Goal: Communication & Community: Answer question/provide support

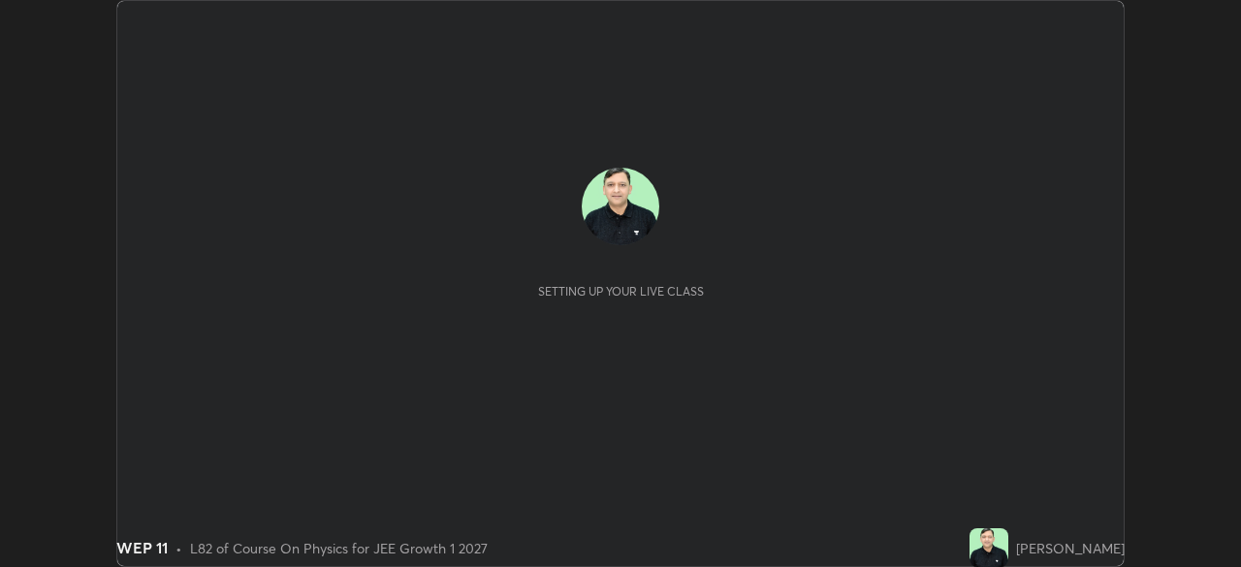
scroll to position [567, 1240]
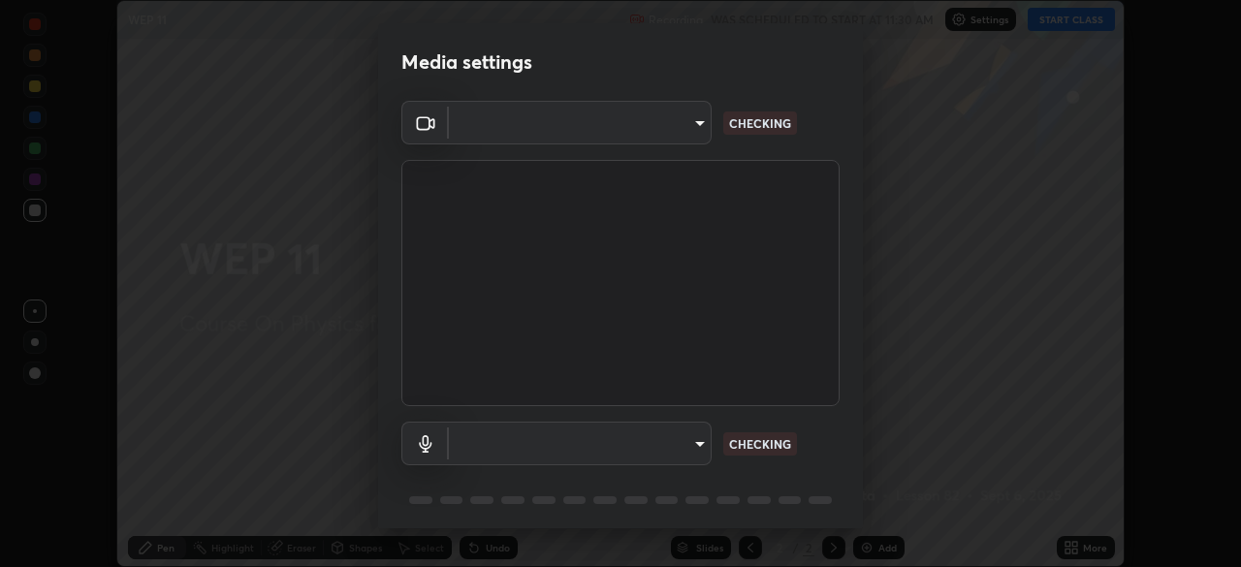
type input "d8992f85583b40a53285941c60badd2bb32bf670ecfb090268b2fea427d69f75"
click at [558, 449] on body "Erase all WEP 11 Recording WAS SCHEDULED TO START AT 11:30 AM Settings START CL…" at bounding box center [620, 283] width 1241 height 567
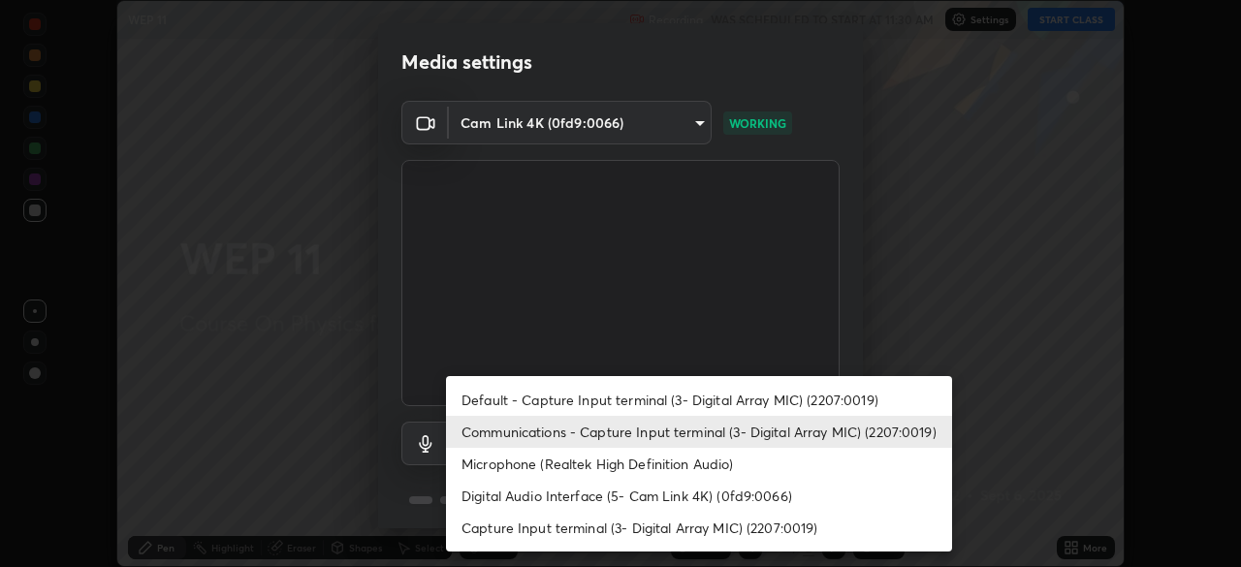
click at [507, 398] on li "Default - Capture Input terminal (3- Digital Array MIC) (2207:0019)" at bounding box center [699, 400] width 506 height 32
type input "default"
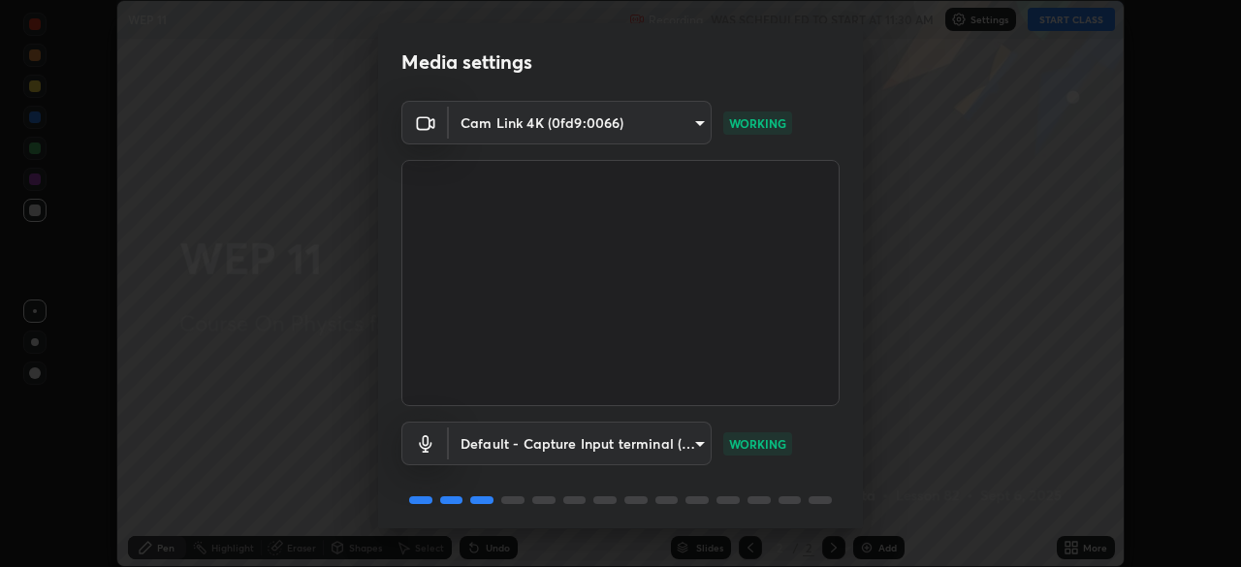
scroll to position [69, 0]
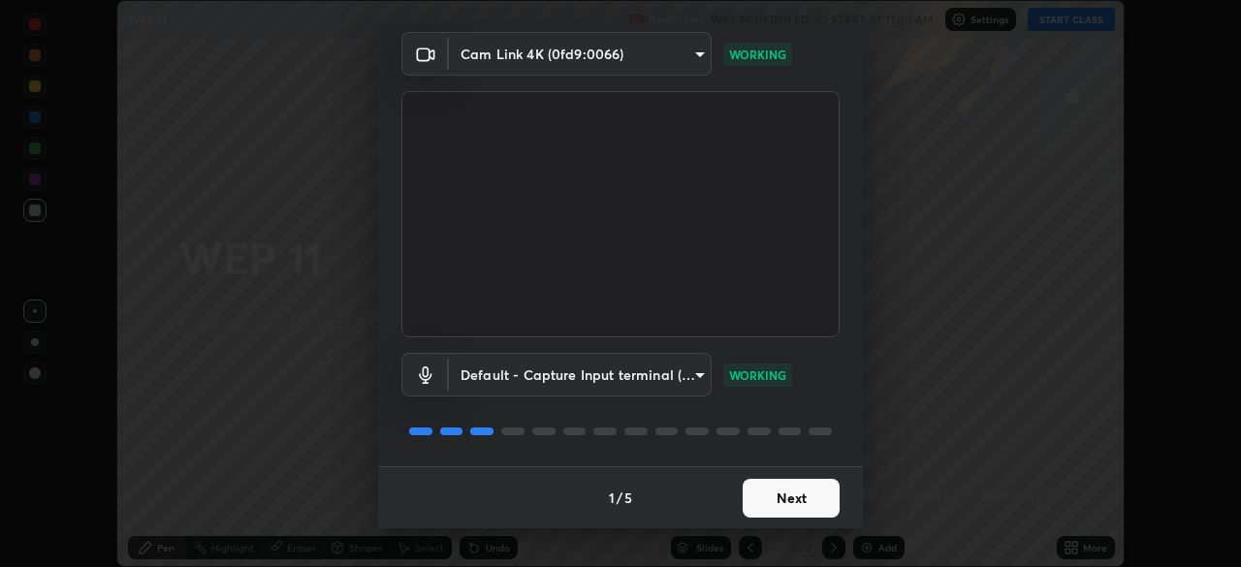
click at [780, 489] on button "Next" at bounding box center [790, 498] width 97 height 39
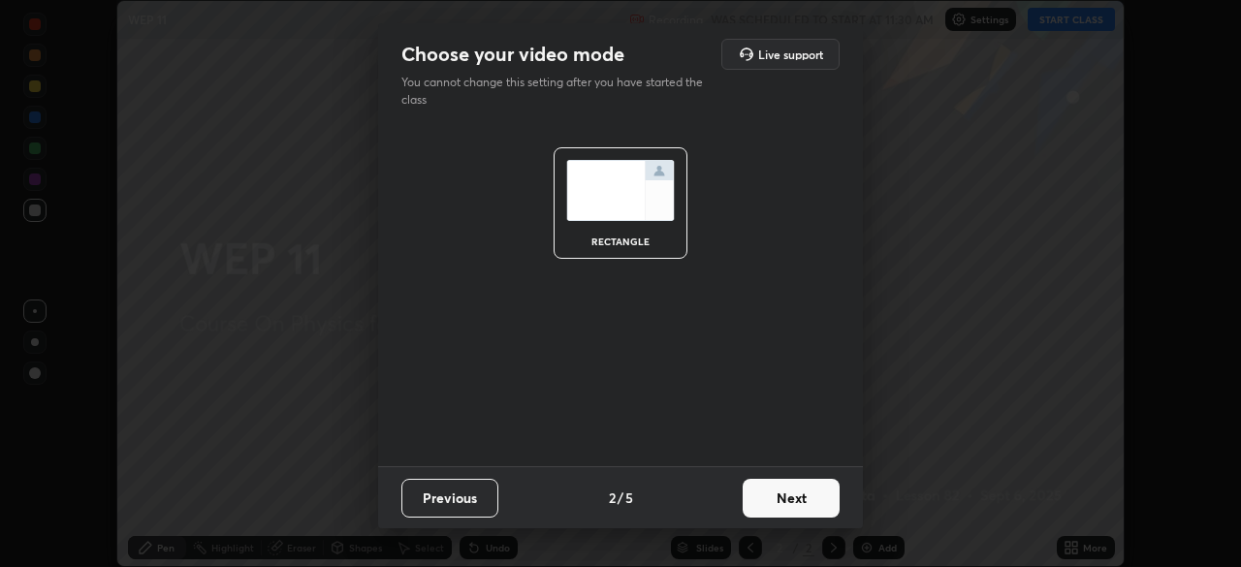
scroll to position [0, 0]
click at [799, 499] on button "Next" at bounding box center [790, 498] width 97 height 39
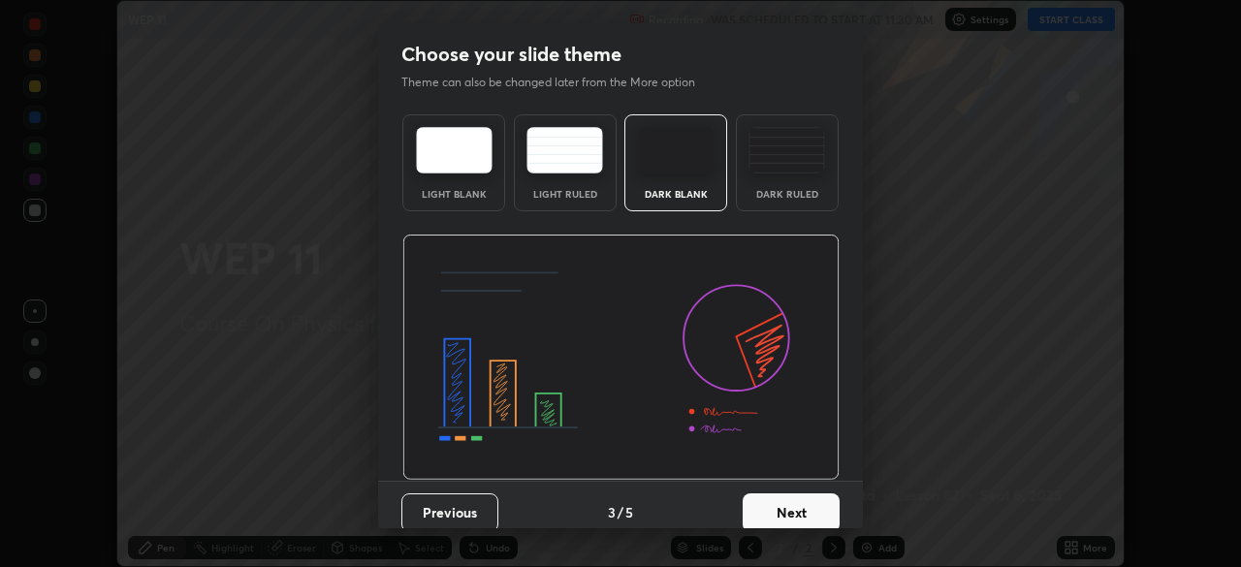
click at [815, 511] on button "Next" at bounding box center [790, 512] width 97 height 39
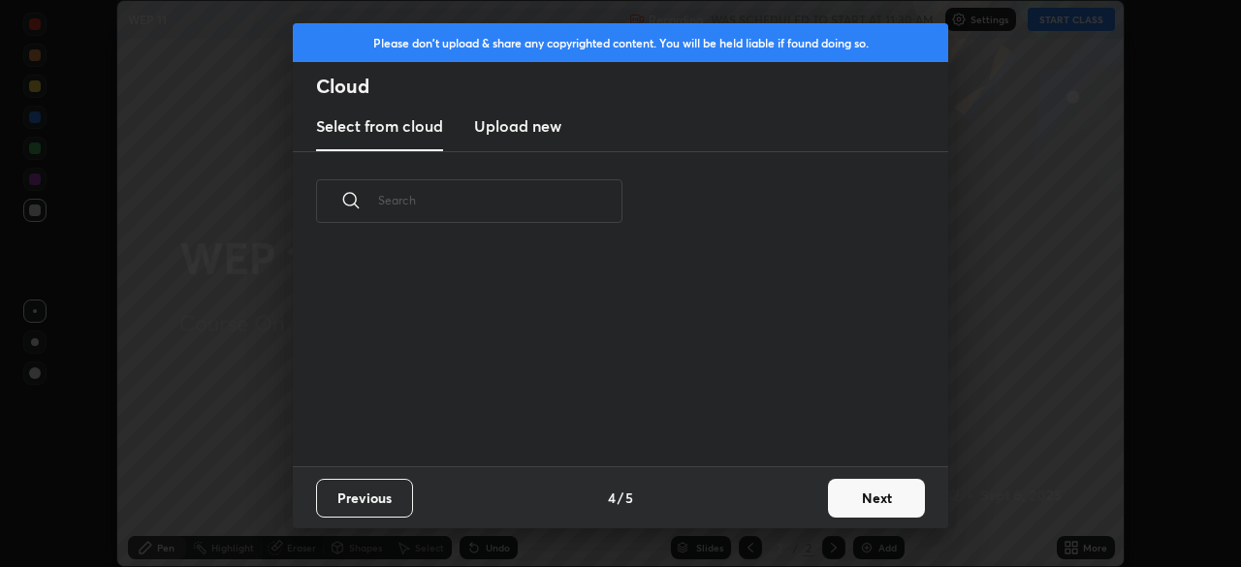
click at [850, 506] on button "Next" at bounding box center [876, 498] width 97 height 39
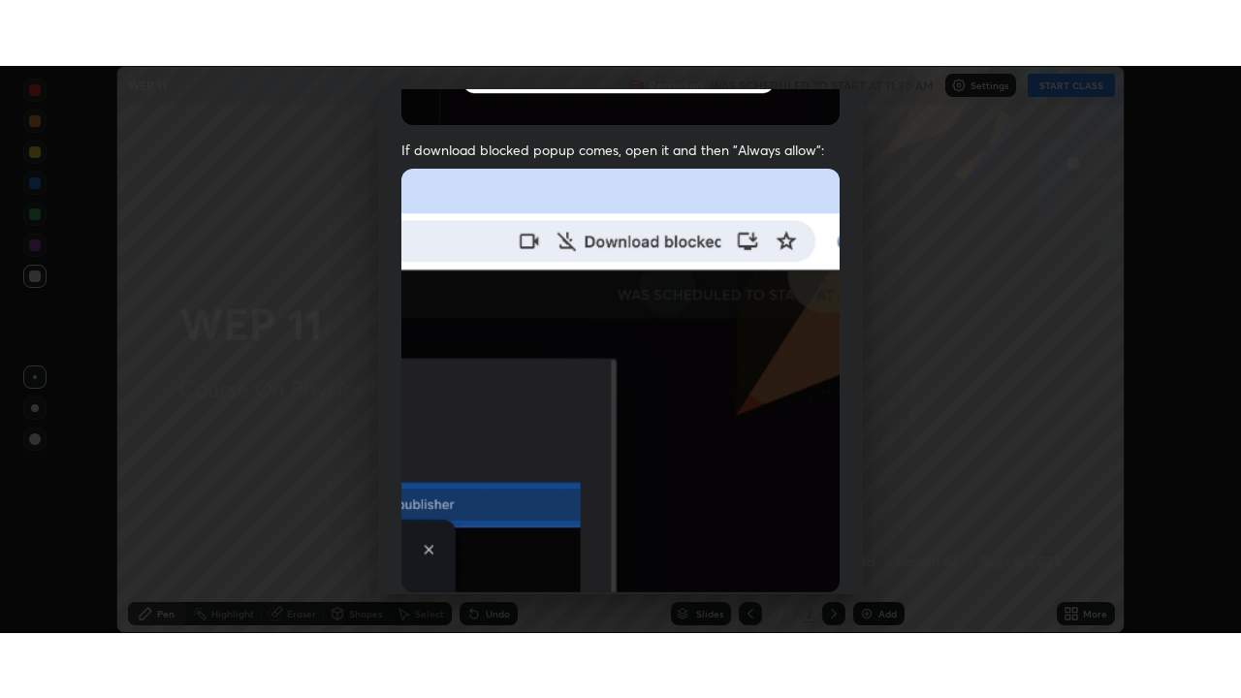
scroll to position [464, 0]
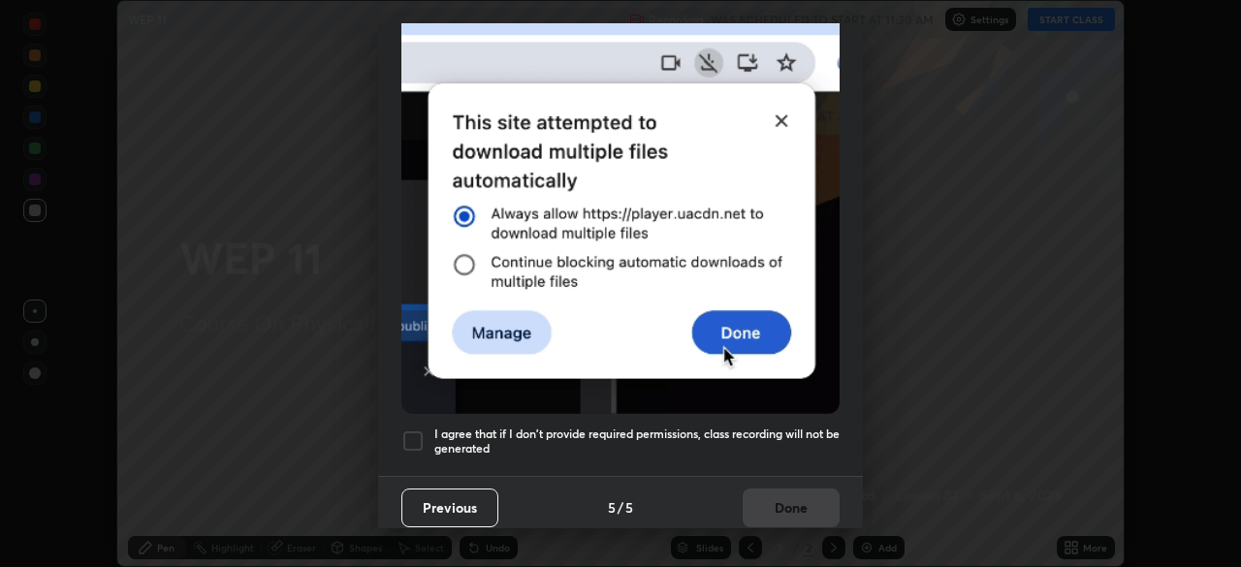
click at [411, 432] on div at bounding box center [412, 440] width 23 height 23
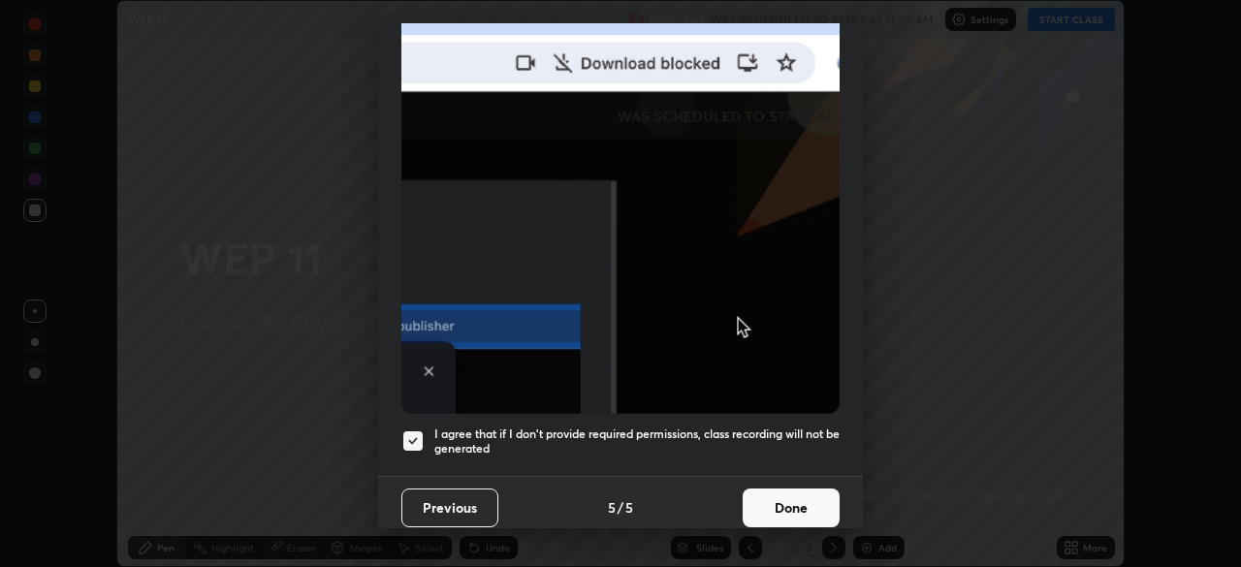
click at [796, 503] on button "Done" at bounding box center [790, 508] width 97 height 39
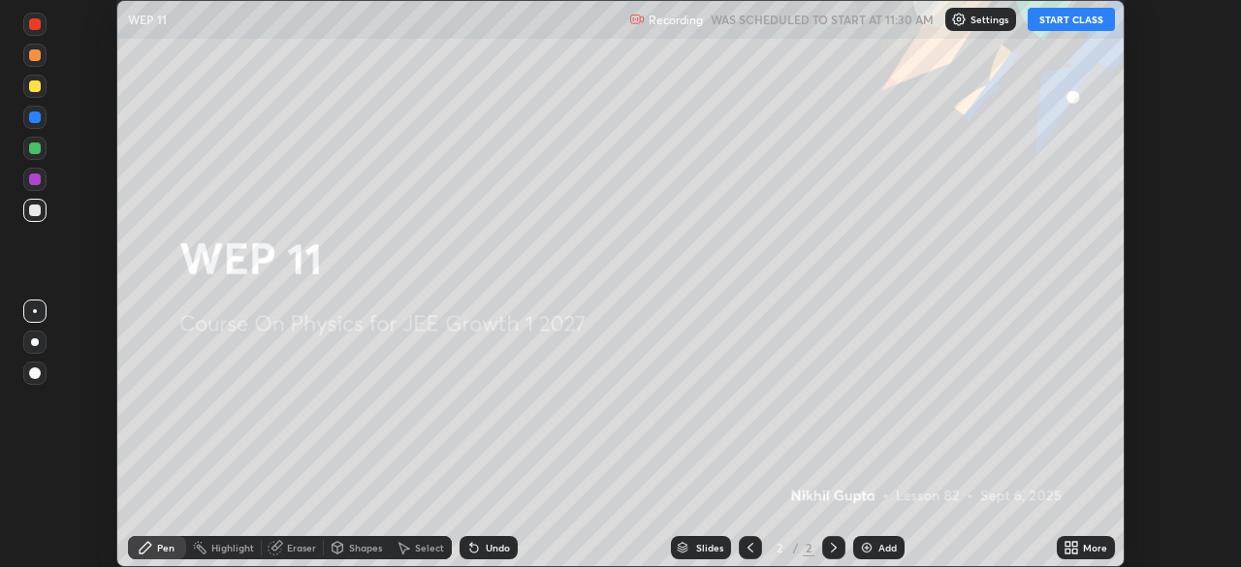
click at [1060, 17] on button "START CLASS" at bounding box center [1070, 19] width 87 height 23
click at [1093, 556] on div "More" at bounding box center [1086, 547] width 58 height 23
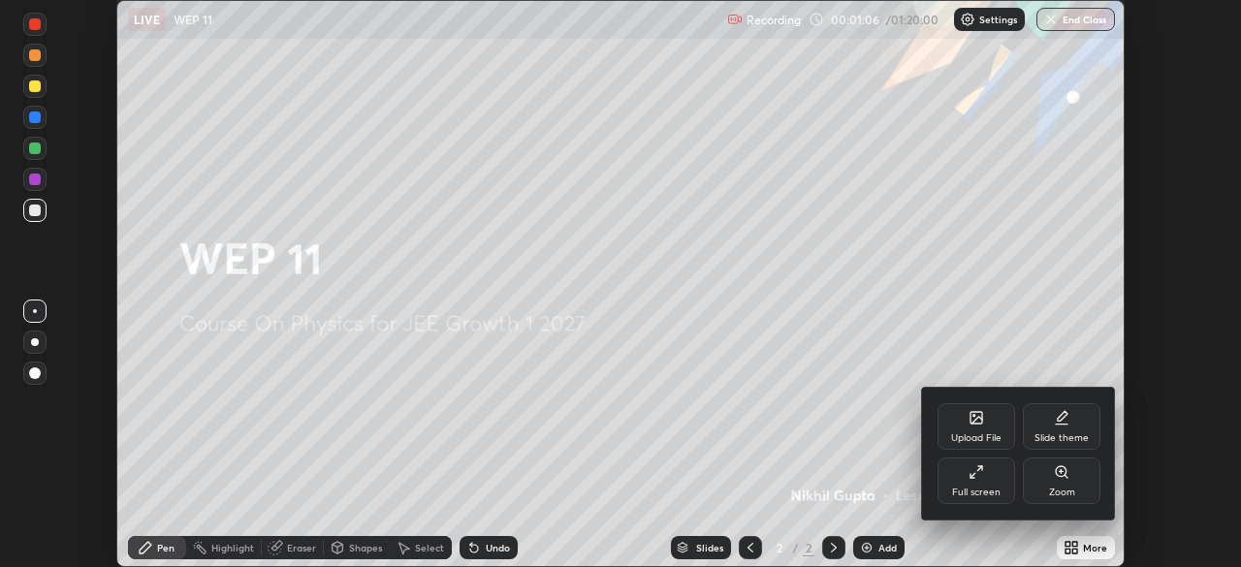
click at [993, 498] on div "Full screen" at bounding box center [976, 481] width 78 height 47
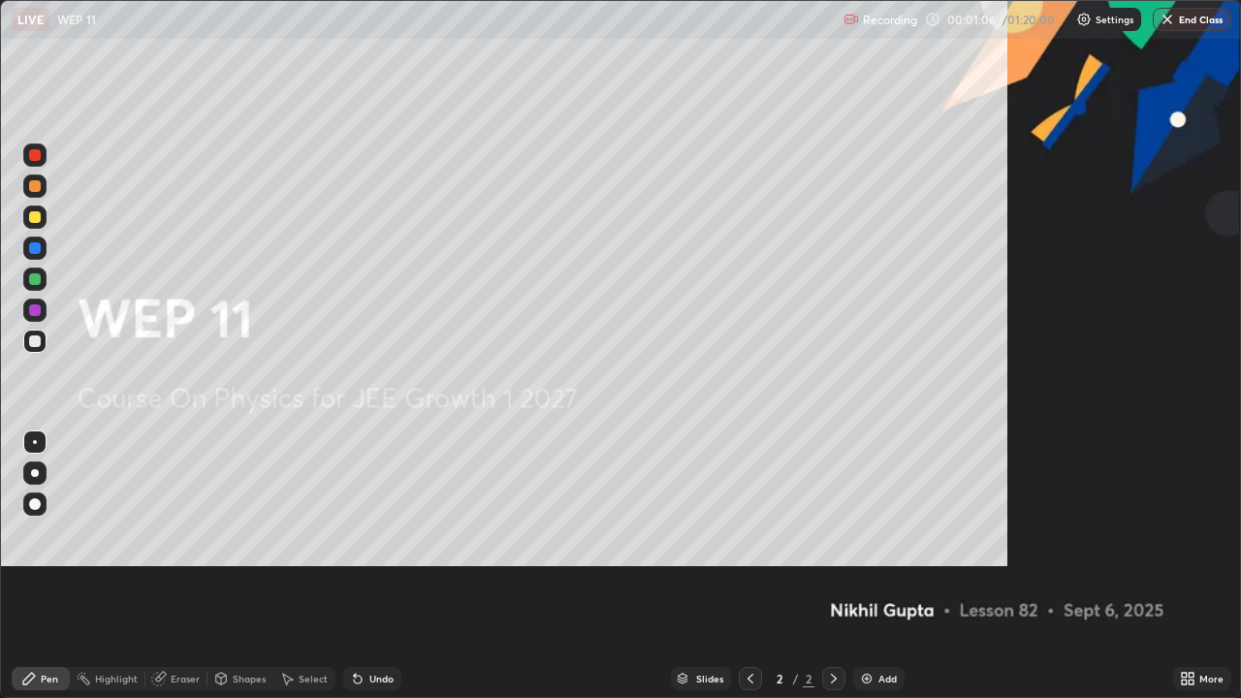
scroll to position [698, 1241]
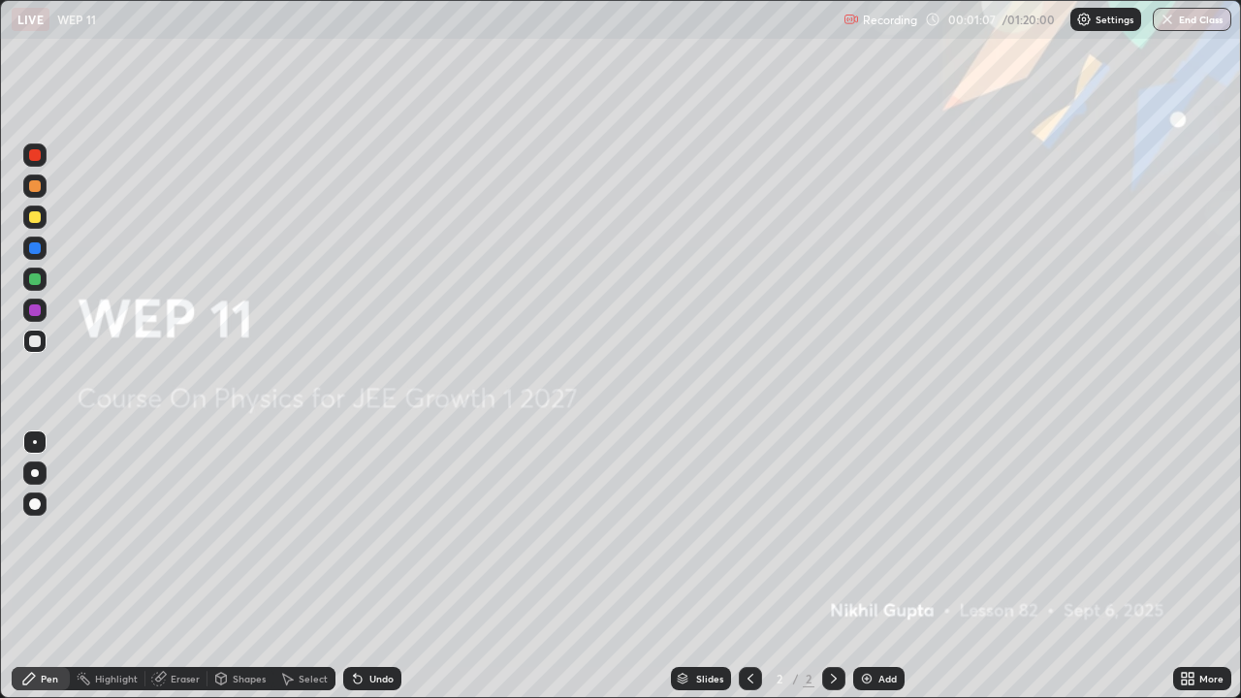
click at [880, 566] on div "Add" at bounding box center [887, 679] width 18 height 10
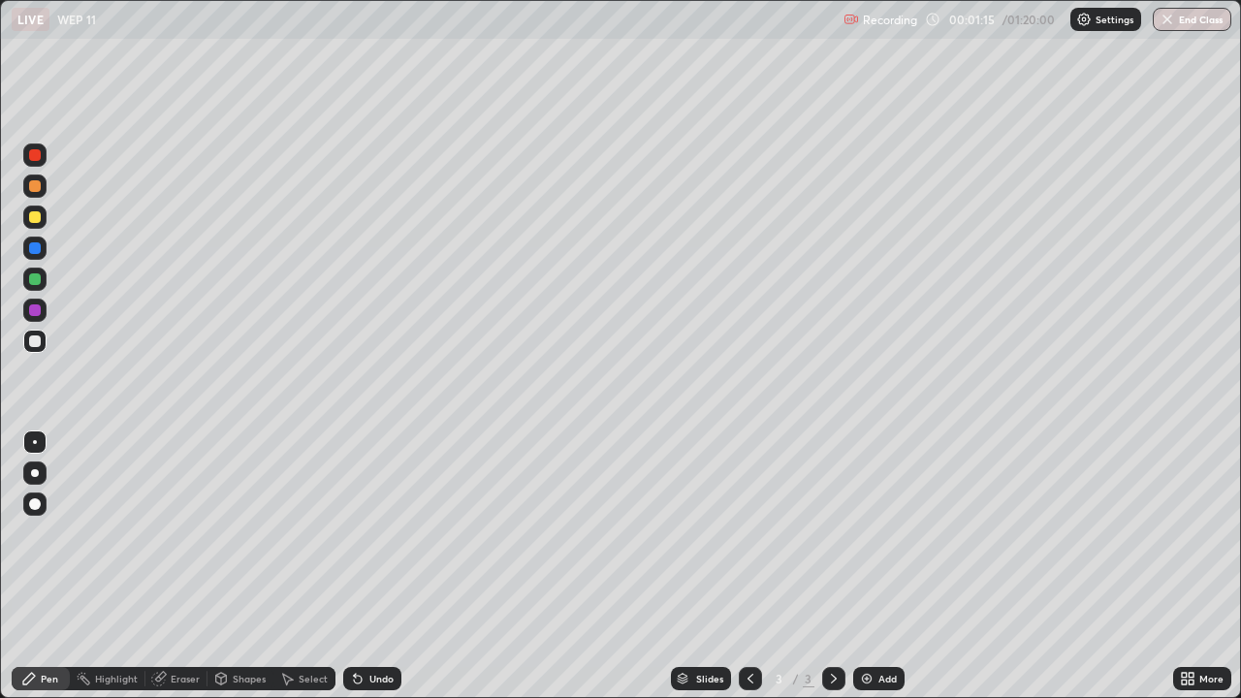
click at [370, 566] on div "Undo" at bounding box center [381, 679] width 24 height 10
click at [376, 566] on div "Undo" at bounding box center [372, 678] width 58 height 23
click at [371, 566] on div "Undo" at bounding box center [372, 678] width 58 height 23
click at [362, 566] on div "Undo" at bounding box center [372, 678] width 58 height 23
click at [36, 225] on div at bounding box center [34, 216] width 23 height 23
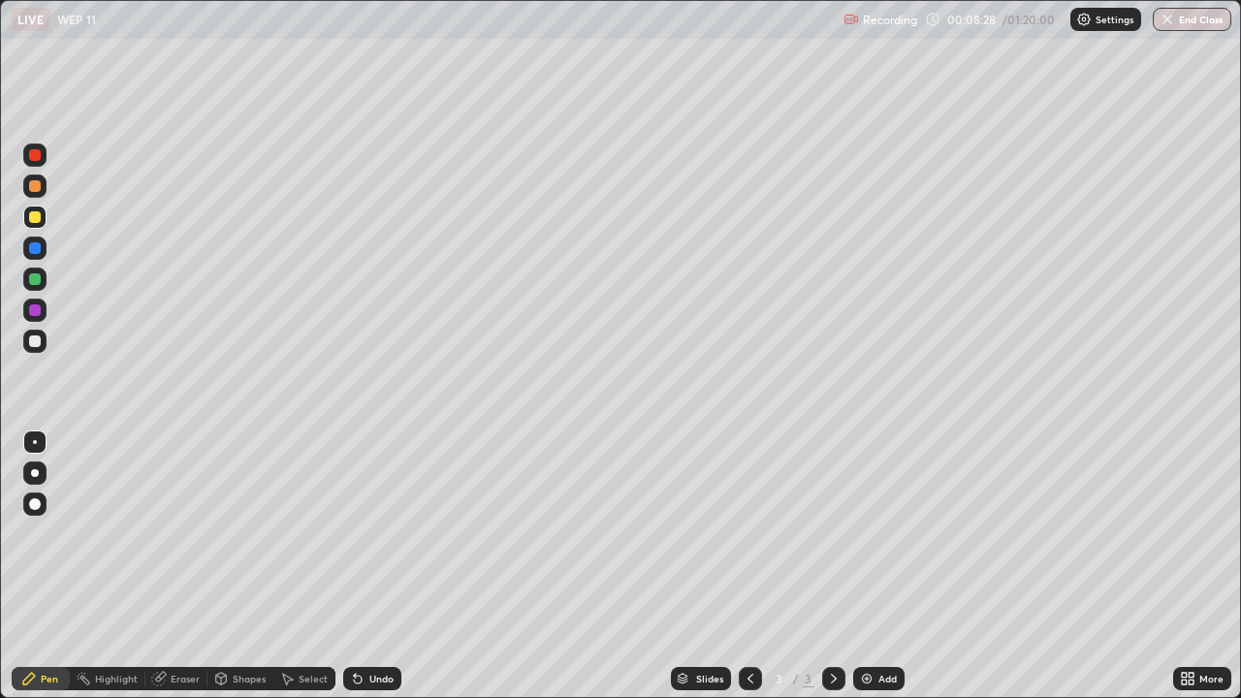
click at [883, 566] on div "Add" at bounding box center [887, 679] width 18 height 10
click at [27, 332] on div at bounding box center [34, 341] width 23 height 23
click at [878, 566] on div "Add" at bounding box center [887, 679] width 18 height 10
click at [891, 566] on div "Add" at bounding box center [887, 679] width 18 height 10
click at [887, 566] on div "Add" at bounding box center [887, 679] width 18 height 10
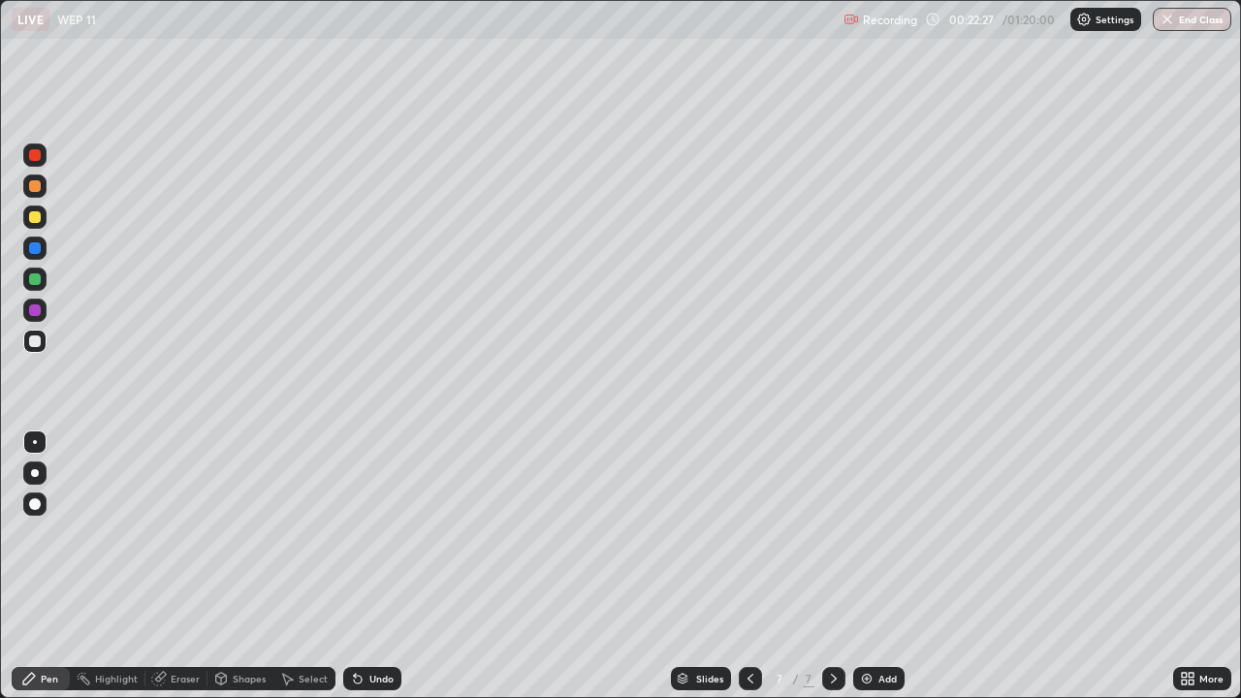
click at [45, 217] on div at bounding box center [34, 216] width 23 height 23
click at [42, 347] on div at bounding box center [34, 341] width 23 height 23
click at [385, 566] on div "Undo" at bounding box center [381, 679] width 24 height 10
click at [383, 566] on div "Undo" at bounding box center [381, 679] width 24 height 10
click at [384, 566] on div "Undo" at bounding box center [381, 679] width 24 height 10
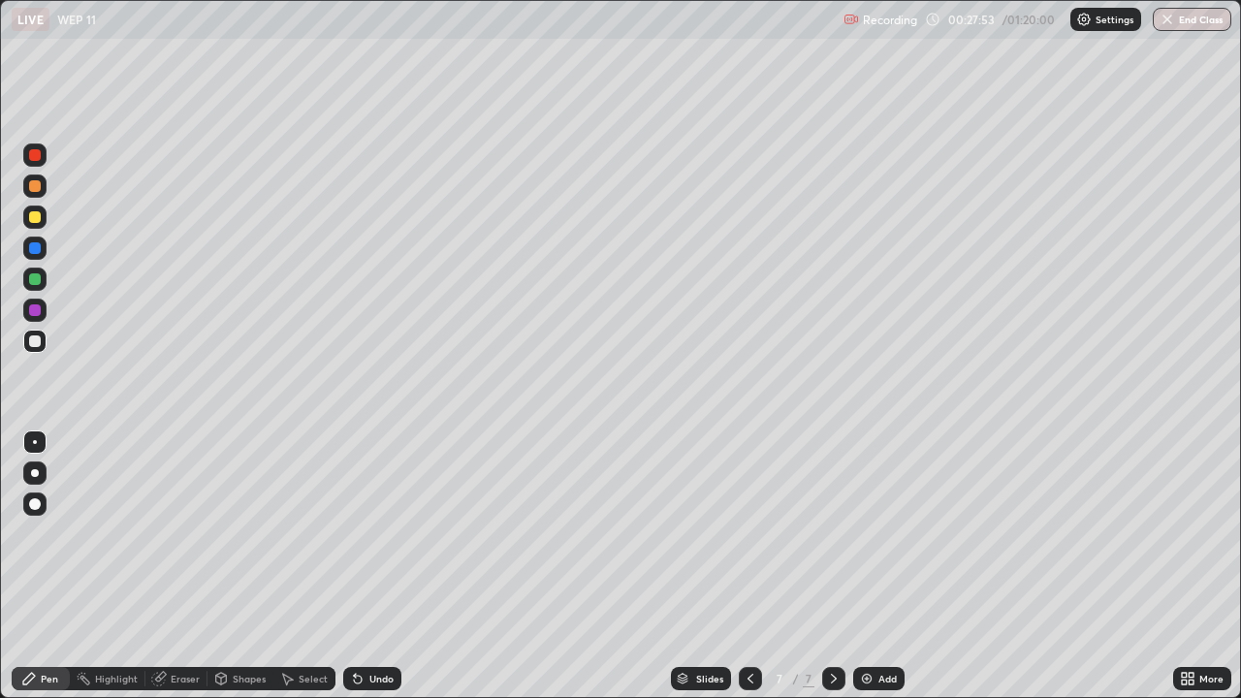
click at [382, 566] on div "Undo" at bounding box center [381, 679] width 24 height 10
click at [381, 566] on div "Undo" at bounding box center [381, 679] width 24 height 10
click at [386, 566] on div "Undo" at bounding box center [372, 678] width 58 height 23
click at [387, 566] on div "Undo" at bounding box center [372, 678] width 58 height 23
click at [885, 566] on div "Add" at bounding box center [887, 679] width 18 height 10
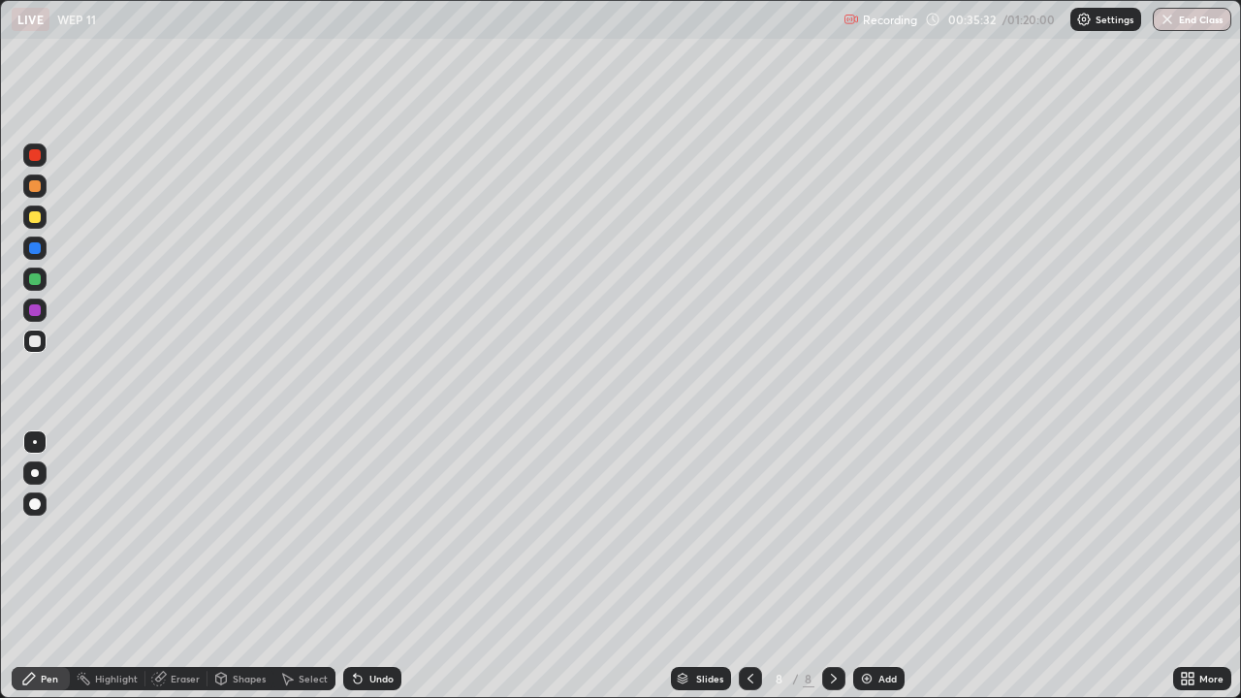
click at [381, 566] on div "Undo" at bounding box center [381, 679] width 24 height 10
click at [879, 566] on div "Add" at bounding box center [878, 678] width 51 height 23
click at [868, 566] on img at bounding box center [867, 679] width 16 height 16
click at [880, 566] on div "Add" at bounding box center [878, 678] width 51 height 23
click at [33, 224] on div at bounding box center [34, 216] width 23 height 23
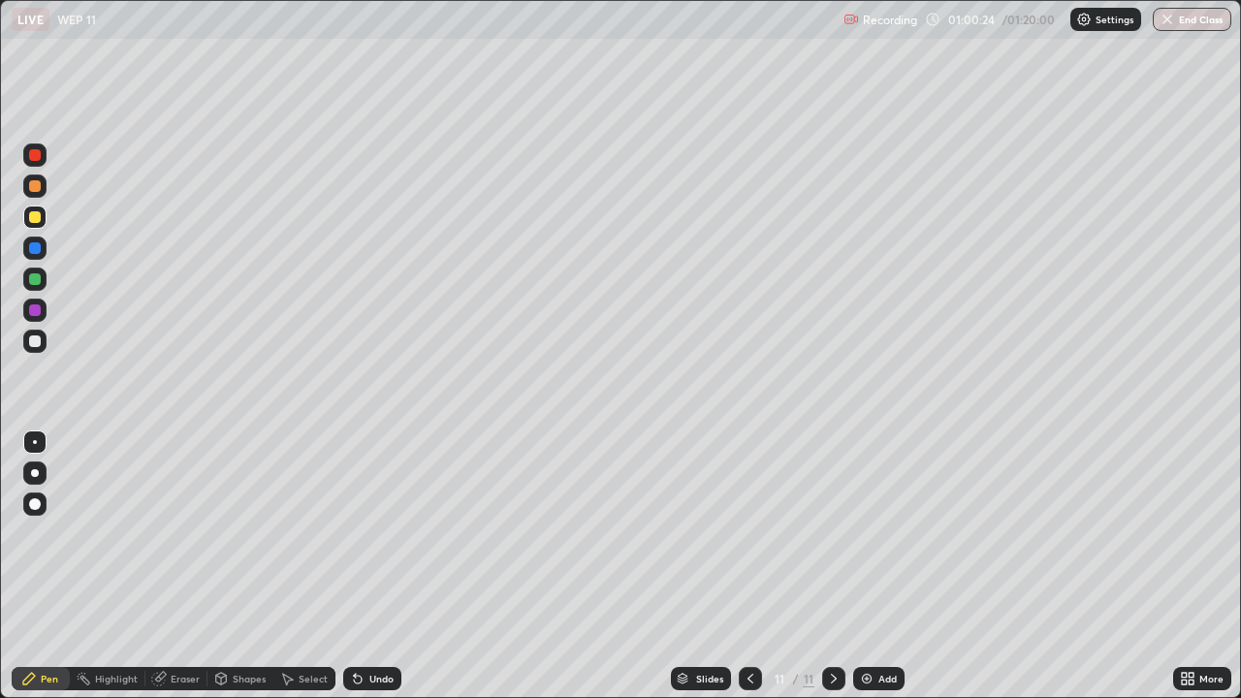
click at [25, 342] on div at bounding box center [34, 341] width 23 height 23
click at [51, 566] on div "Pen" at bounding box center [41, 678] width 58 height 39
click at [875, 566] on div "Add" at bounding box center [878, 678] width 51 height 23
click at [886, 566] on div "Add" at bounding box center [887, 679] width 18 height 10
click at [372, 566] on div "Undo" at bounding box center [381, 679] width 24 height 10
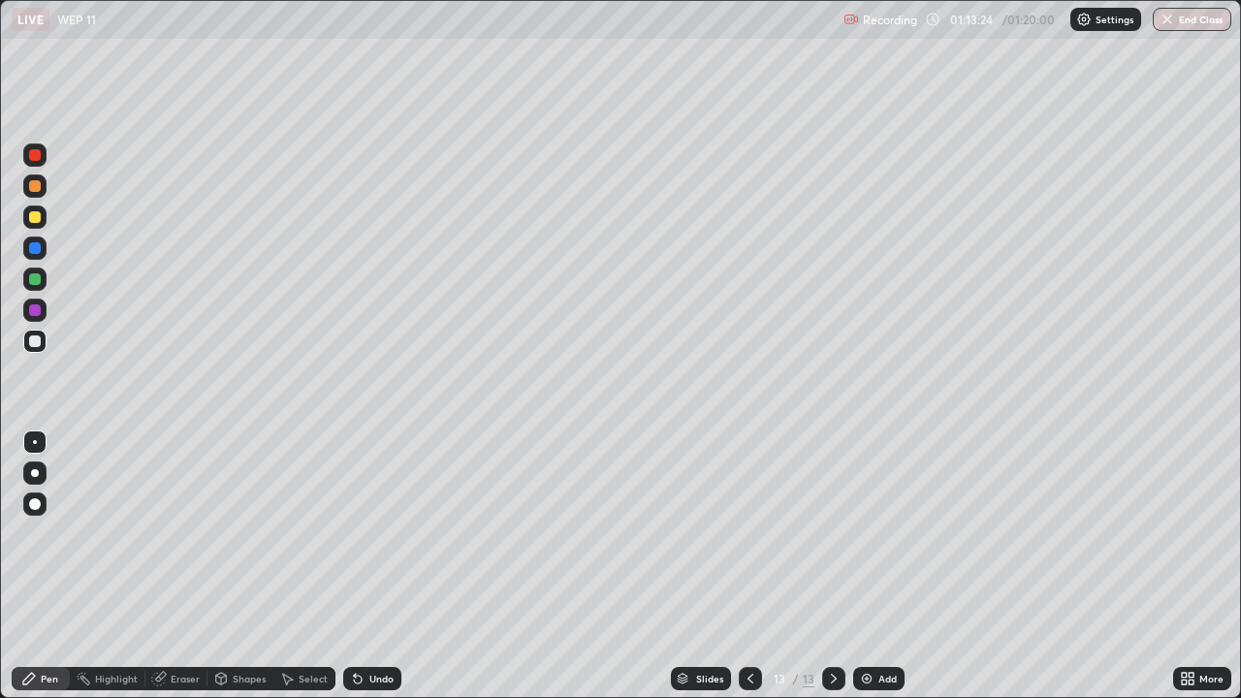
click at [1184, 26] on button "End Class" at bounding box center [1192, 19] width 79 height 23
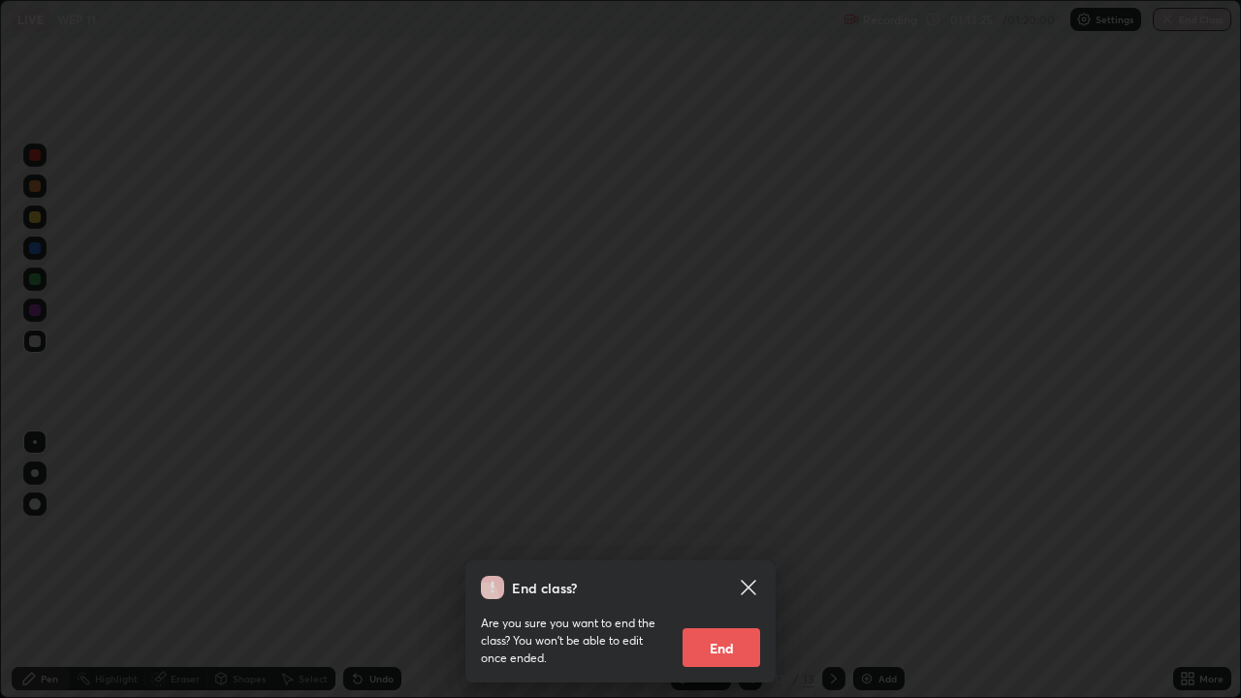
click at [719, 566] on button "End" at bounding box center [721, 647] width 78 height 39
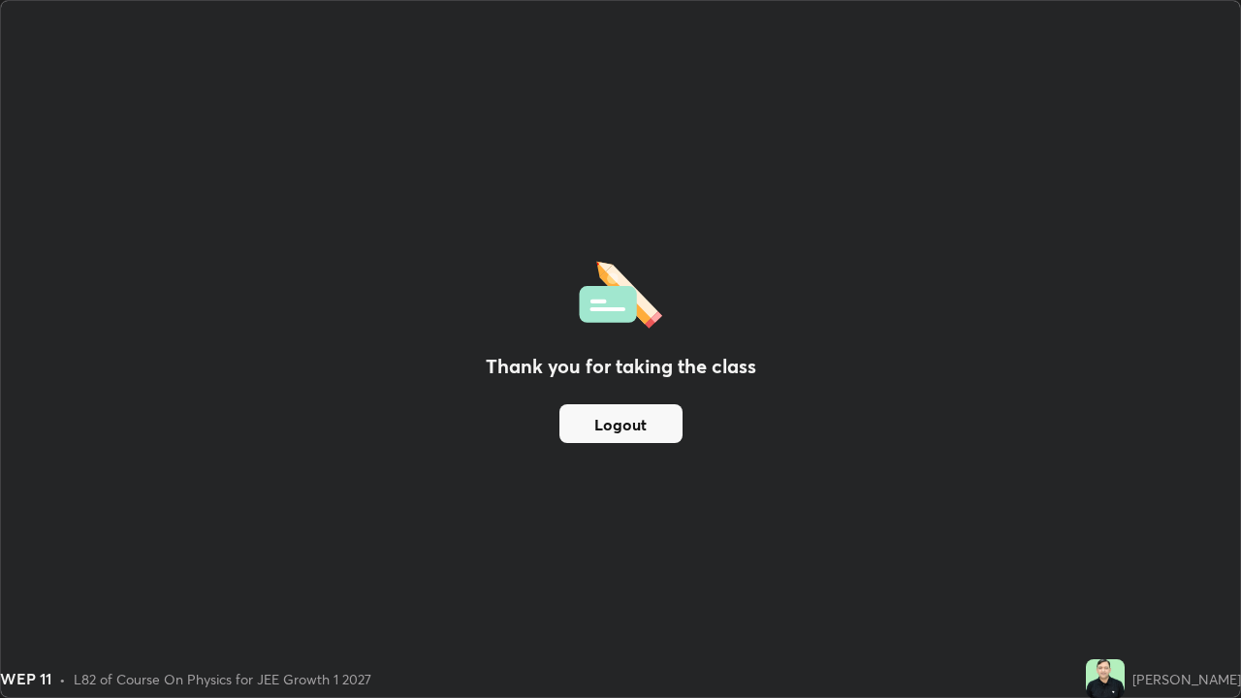
click at [602, 426] on button "Logout" at bounding box center [620, 423] width 123 height 39
